Goal: Task Accomplishment & Management: Manage account settings

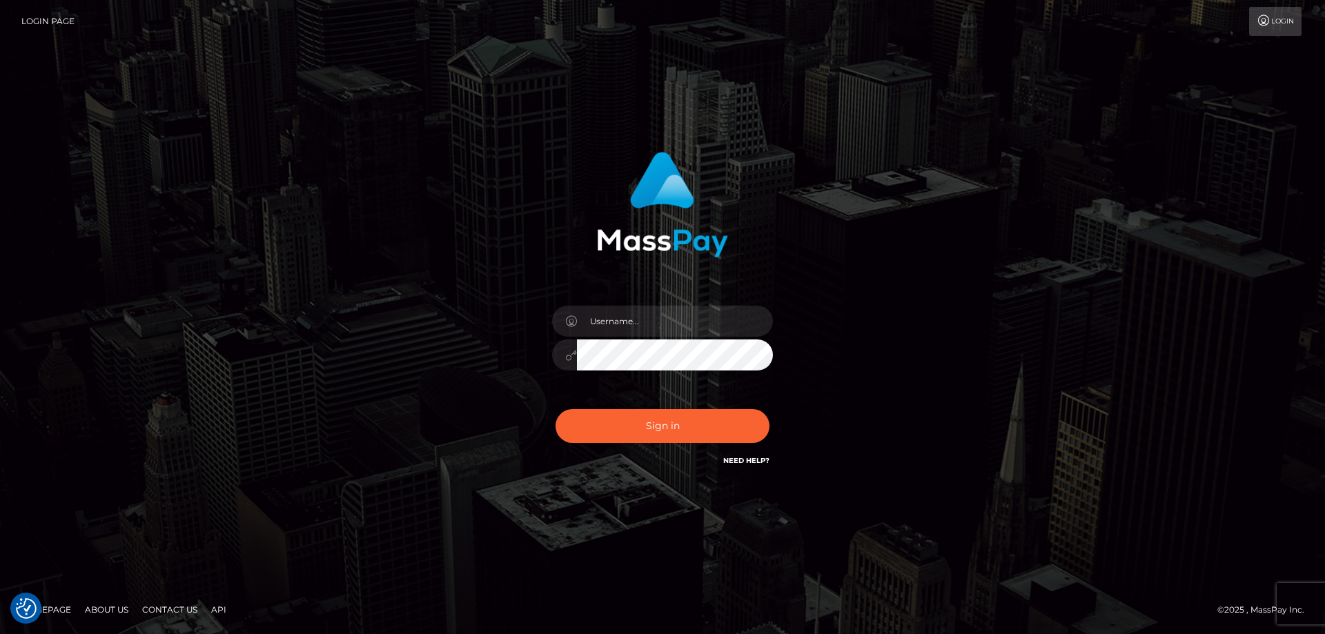
checkbox input "true"
click at [604, 308] on input "text" at bounding box center [675, 321] width 196 height 31
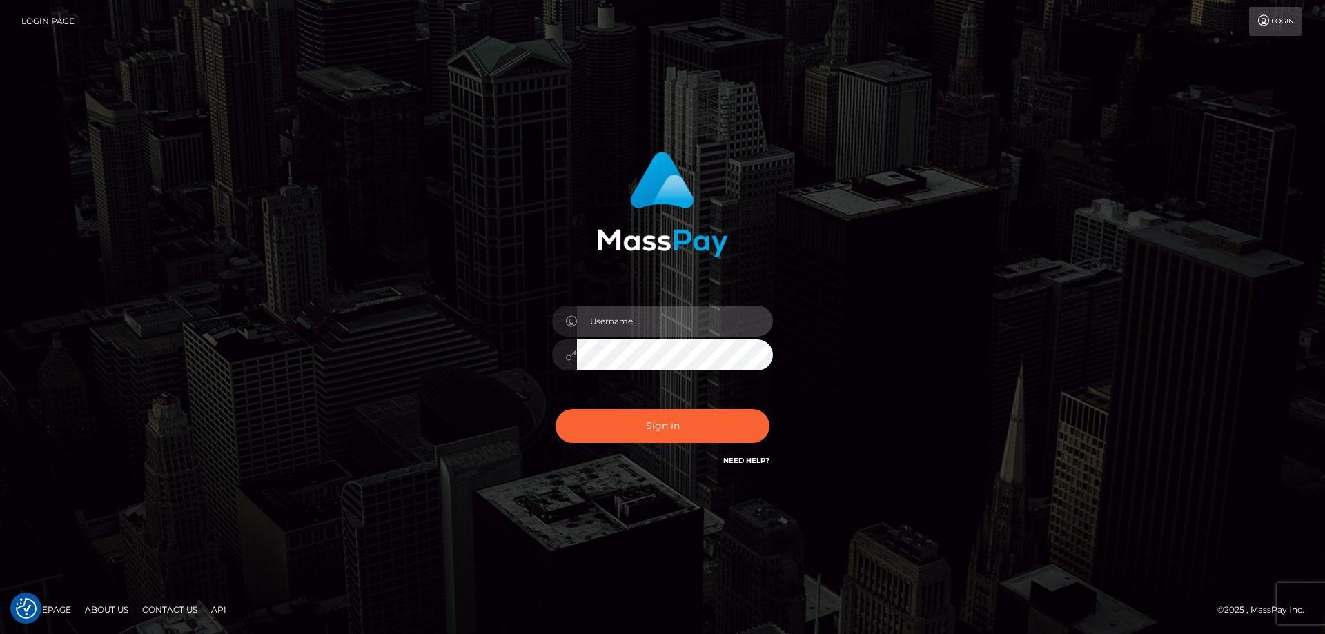
paste input "Leeroy.megabonanza"
type input "Leeroy.megabonanza"
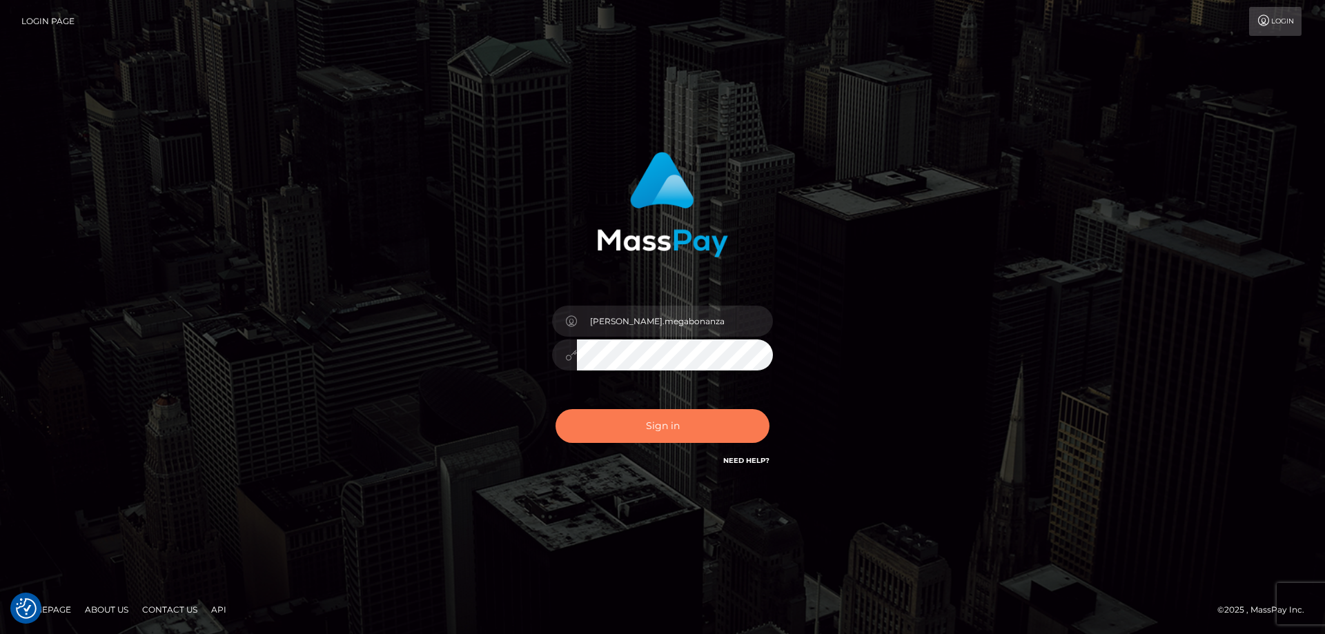
click at [657, 416] on button "Sign in" at bounding box center [662, 426] width 214 height 34
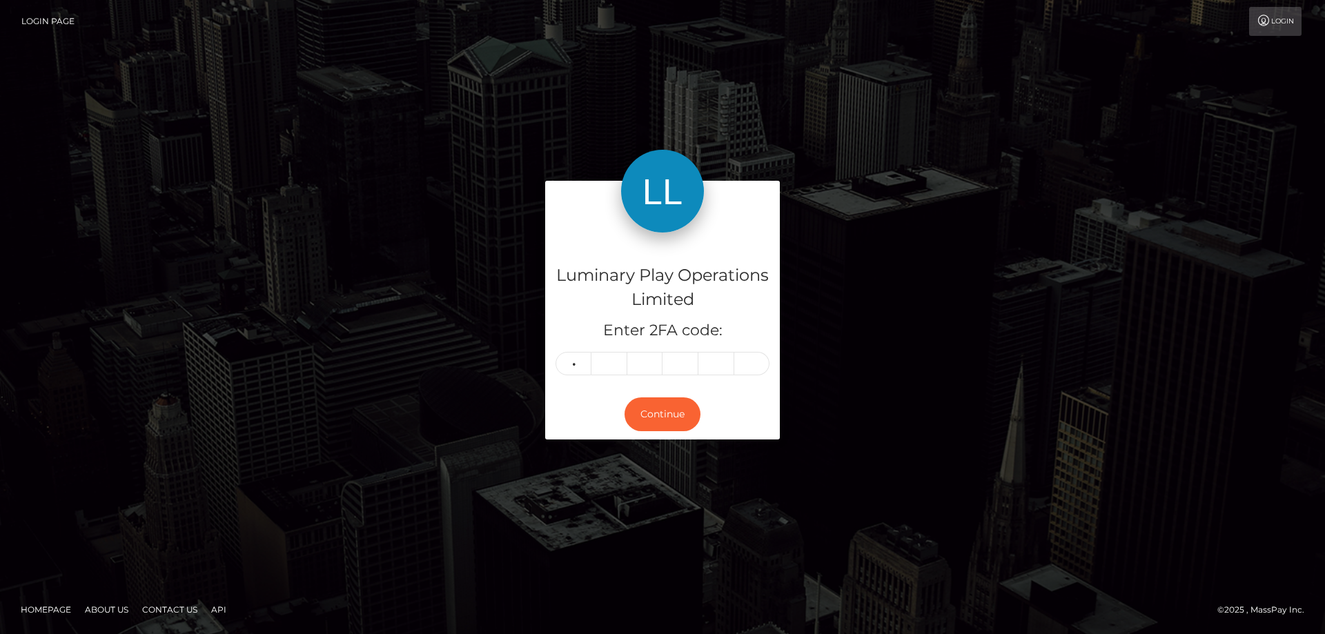
type input "9"
type input "7"
type input "2"
type input "8"
type input "7"
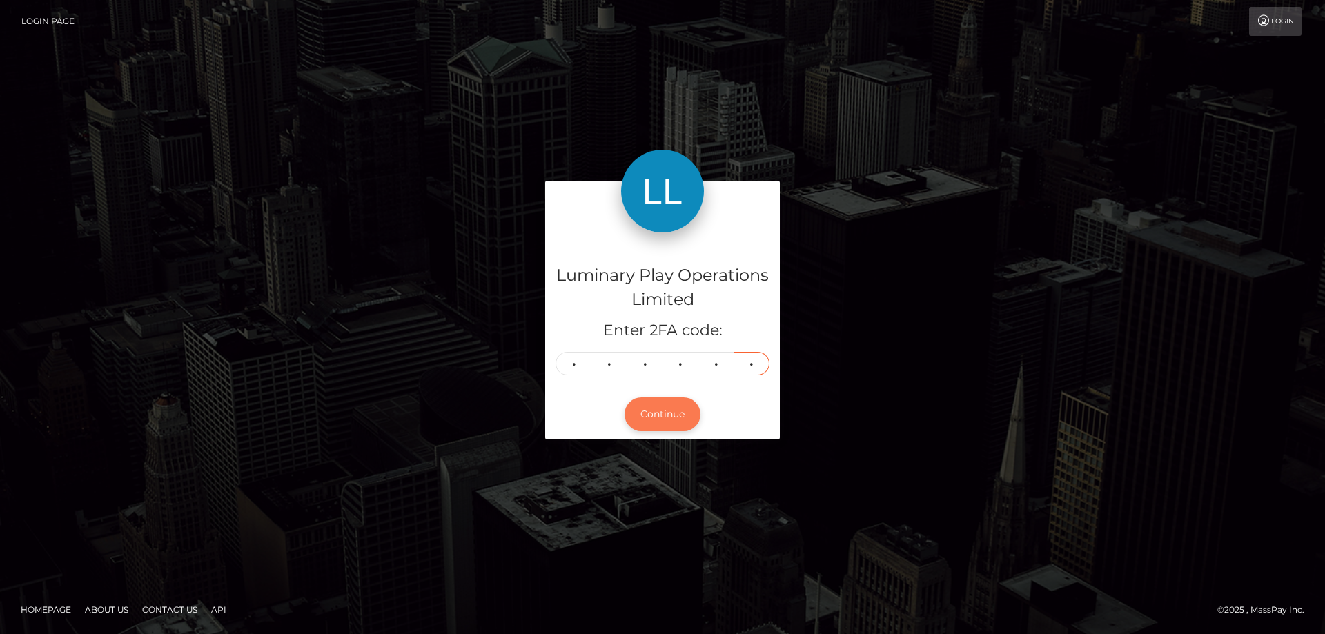
type input "5"
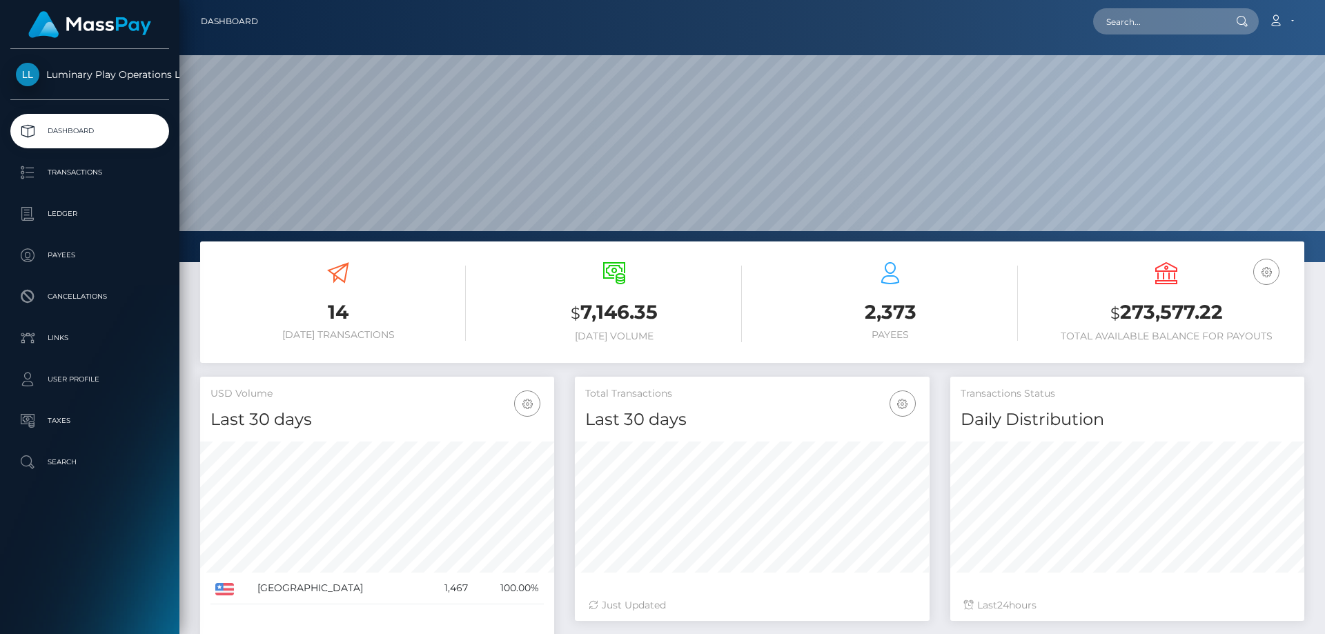
scroll to position [245, 355]
